Goal: Find specific page/section: Find specific page/section

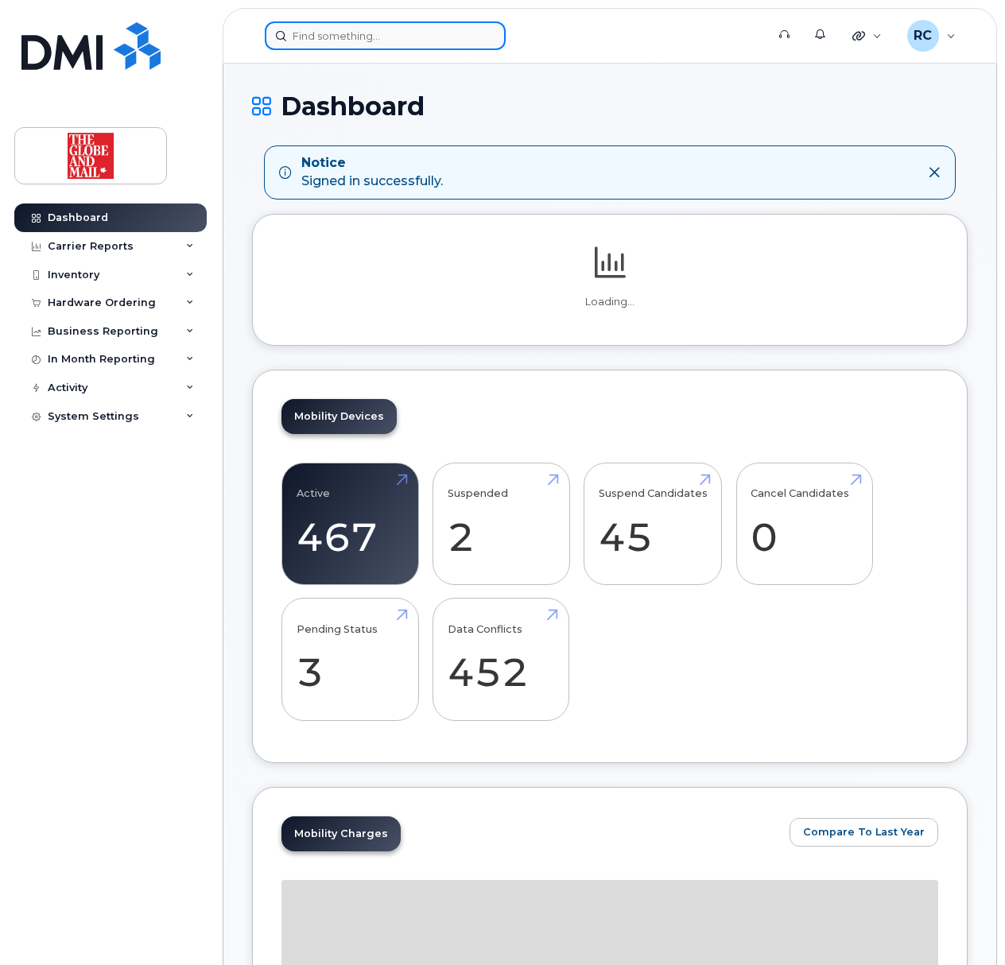
click at [386, 41] on input at bounding box center [385, 35] width 241 height 29
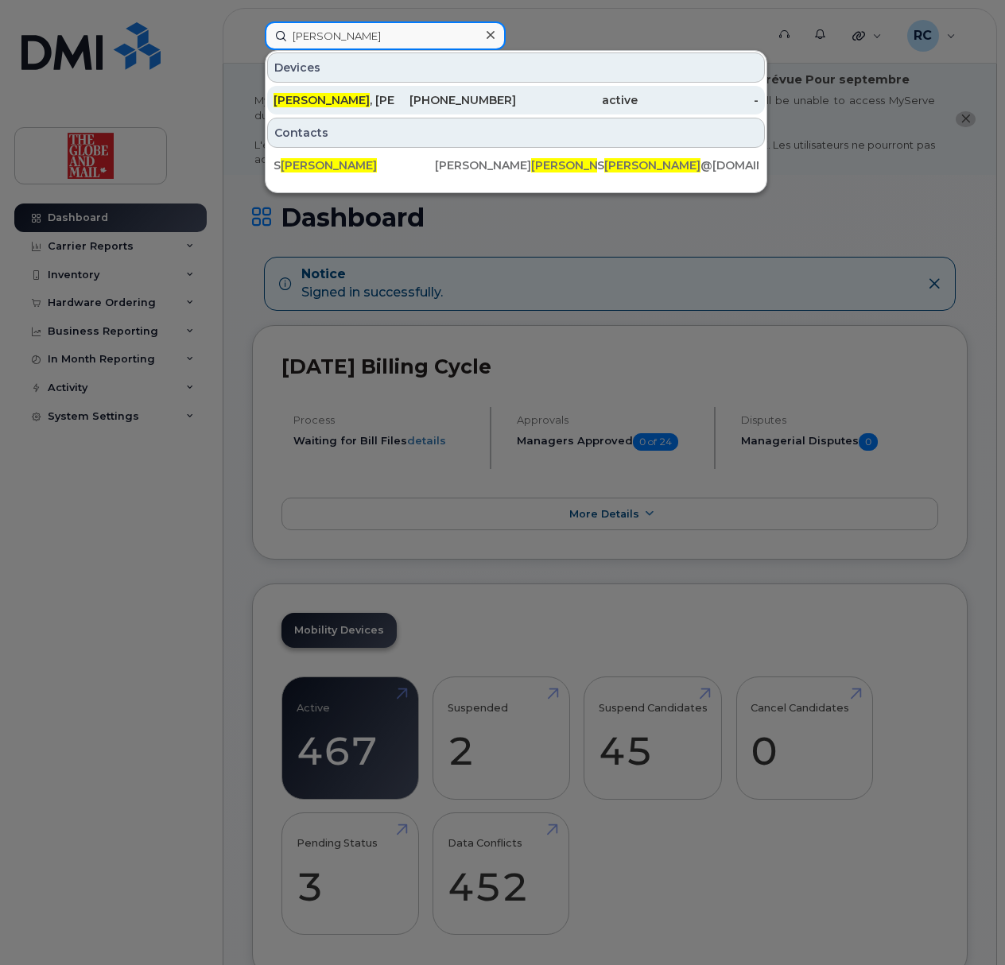
type input "coppolino"
click at [309, 110] on div "Coppolino , Sophia" at bounding box center [334, 100] width 122 height 29
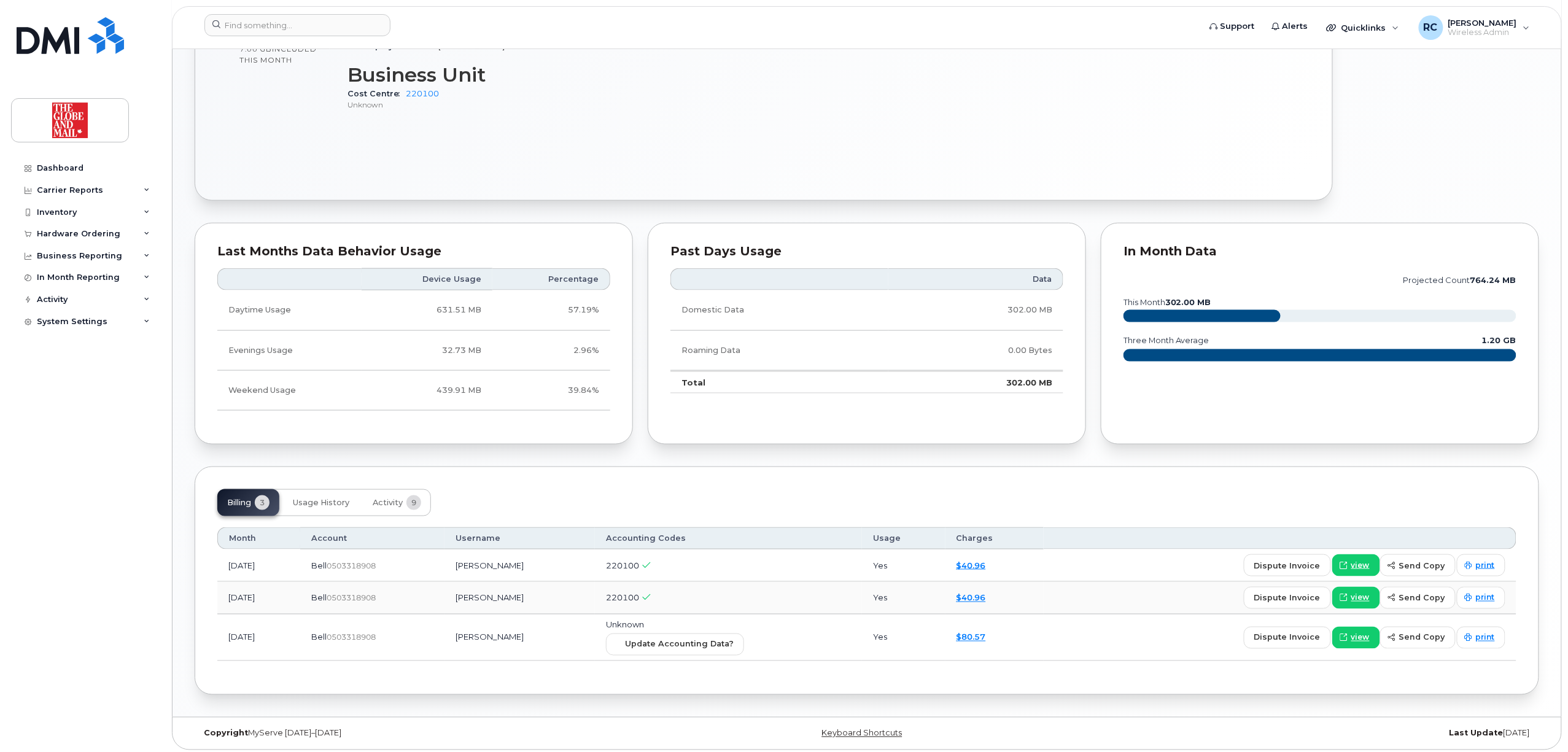
scroll to position [605, 0]
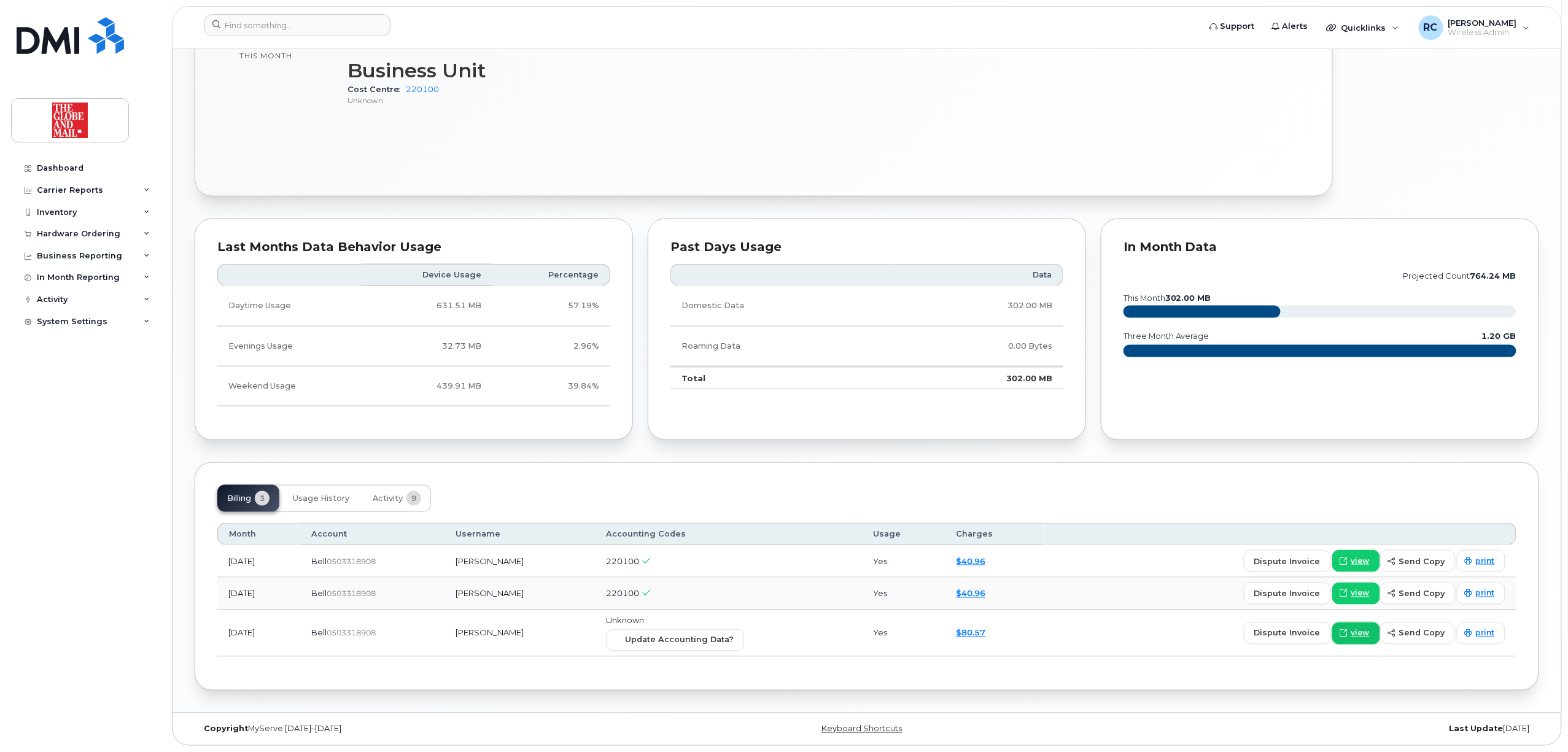
click at [776, 635] on span "view" at bounding box center [1360, 633] width 19 height 11
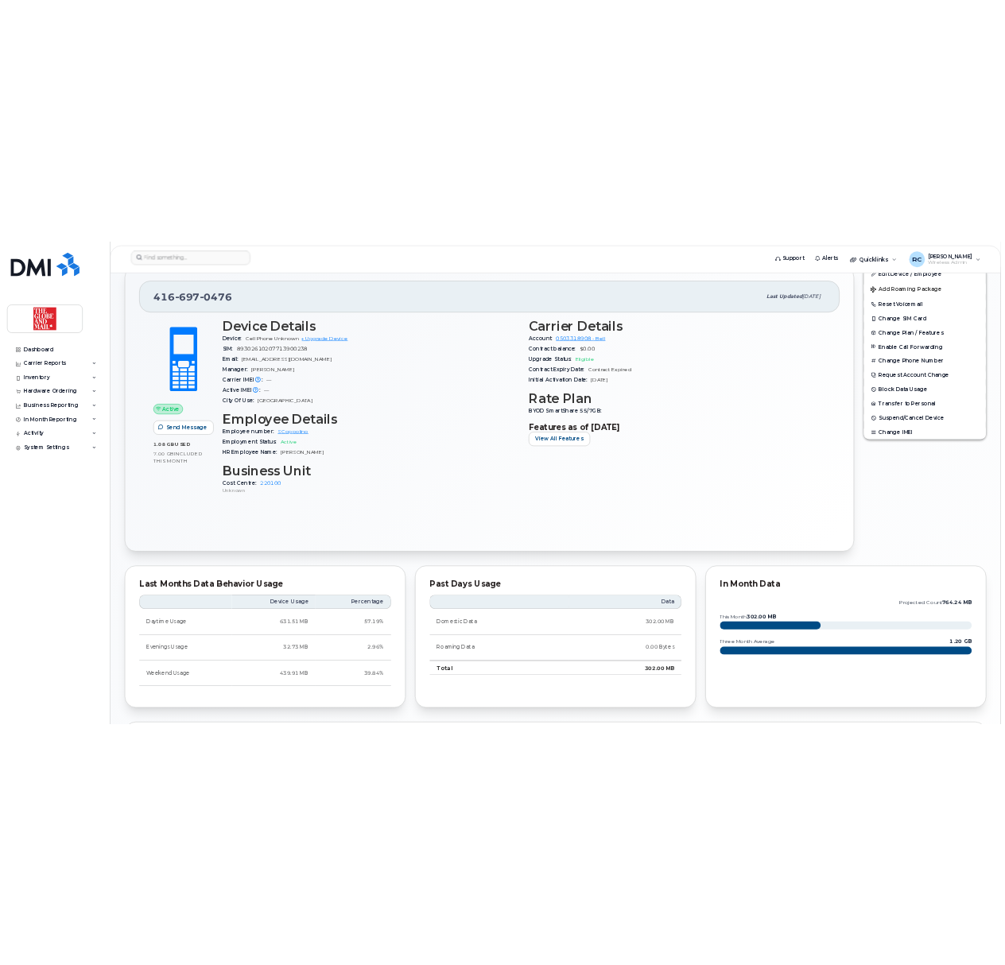
scroll to position [253, 0]
